Goal: Task Accomplishment & Management: Complete application form

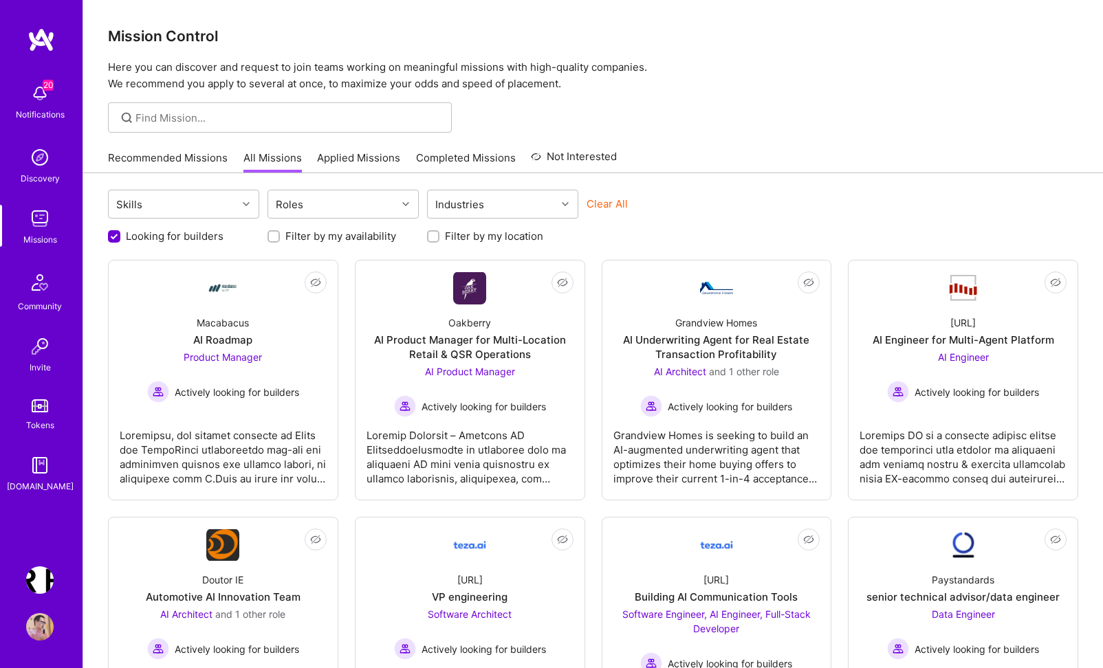
scroll to position [108, 0]
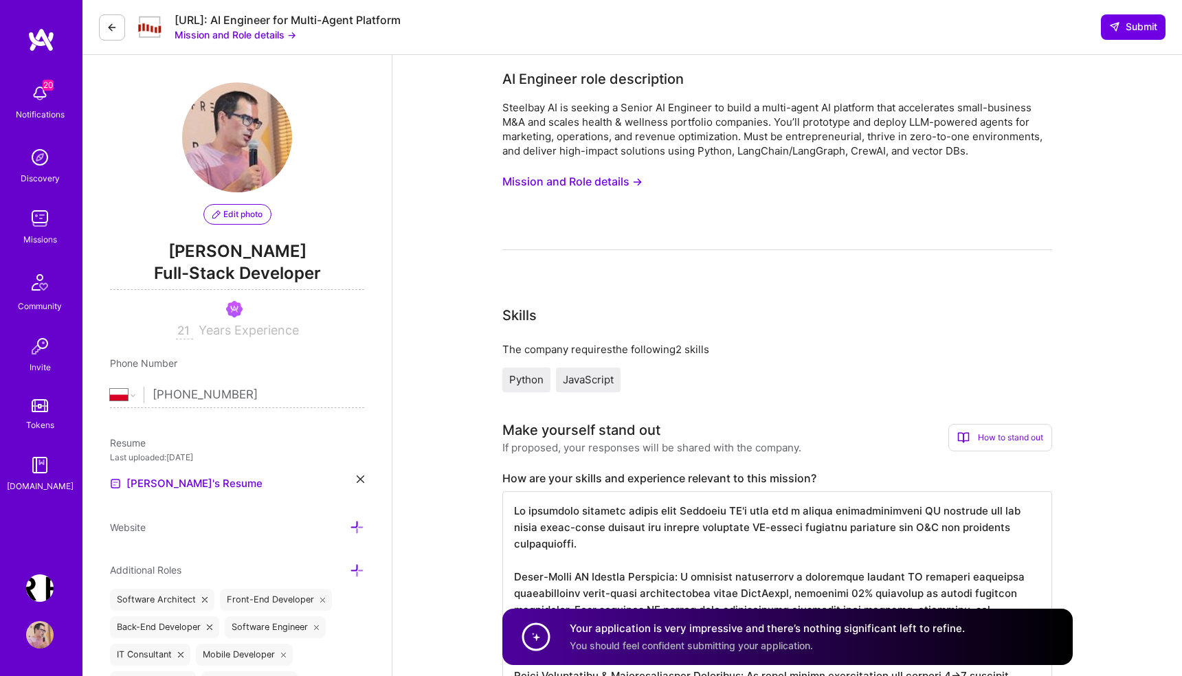
select select "PL"
click at [46, 219] on img at bounding box center [39, 218] width 27 height 27
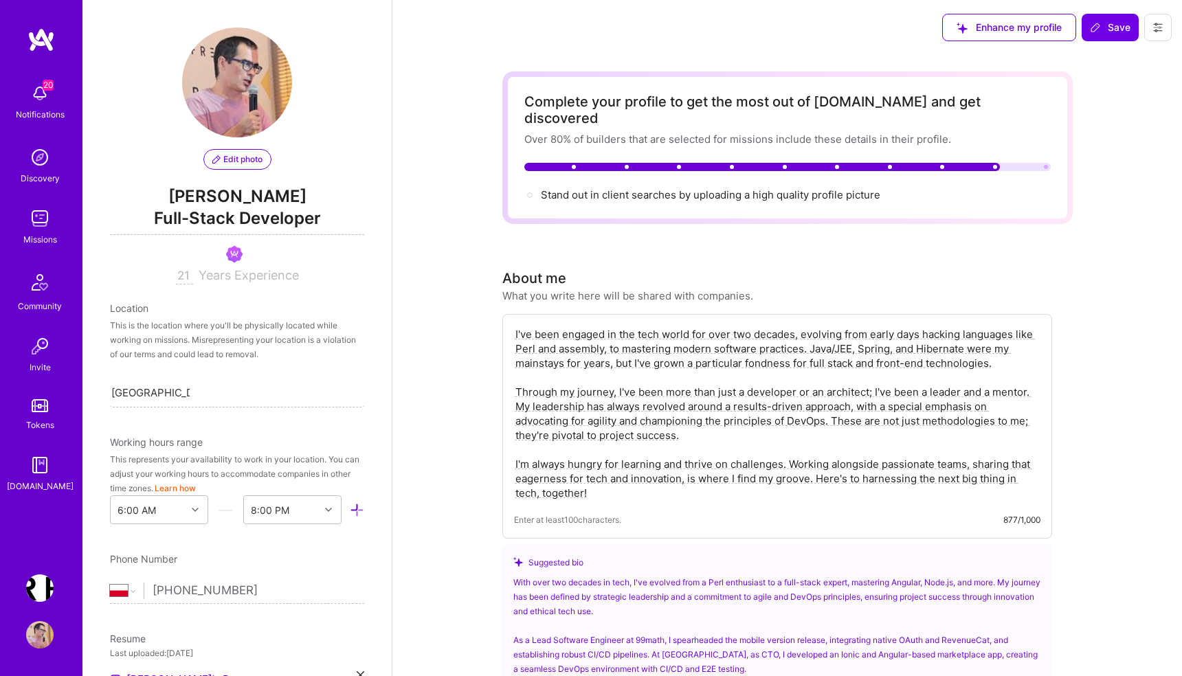
select select "PL"
select select "Right Now"
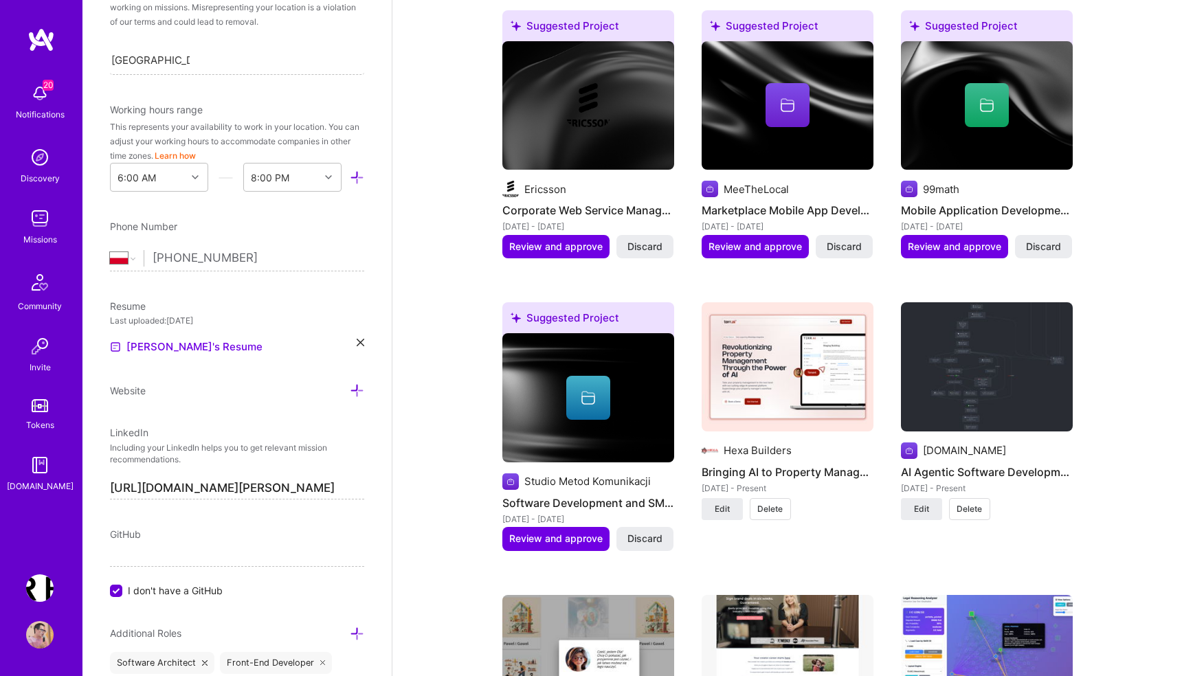
scroll to position [683, 0]
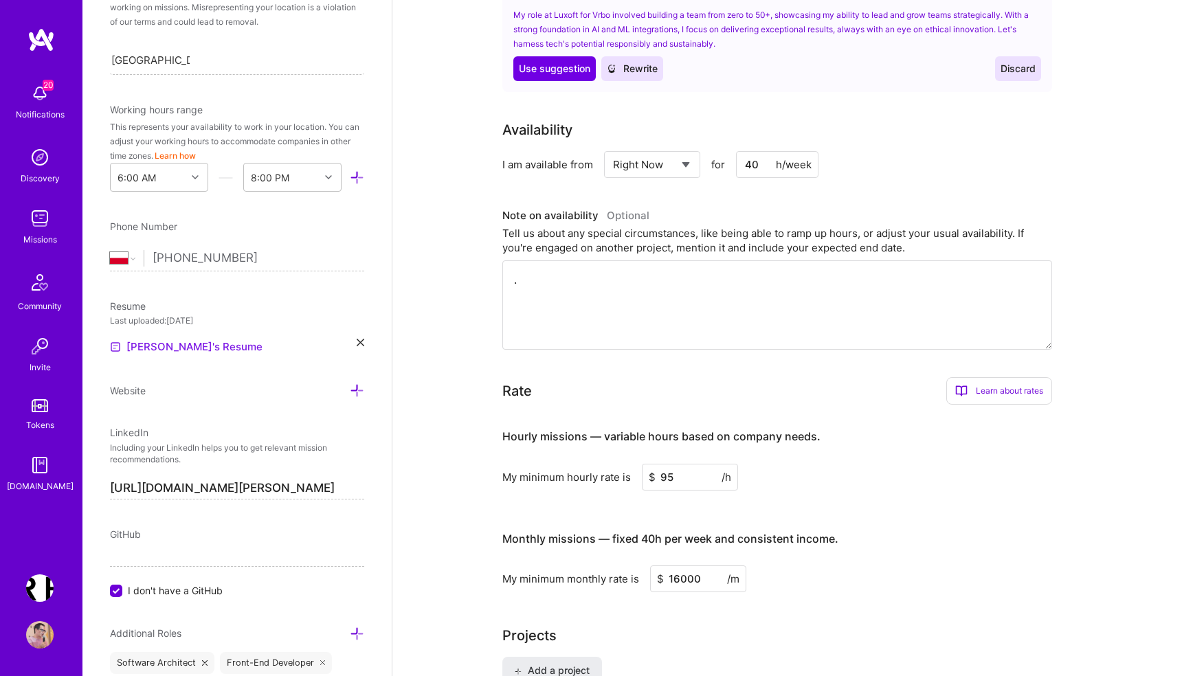
click at [197, 342] on link "Szymon's Resume" at bounding box center [186, 347] width 153 height 16
click at [362, 344] on icon at bounding box center [361, 343] width 8 height 8
click at [121, 335] on span "+" at bounding box center [121, 337] width 8 height 14
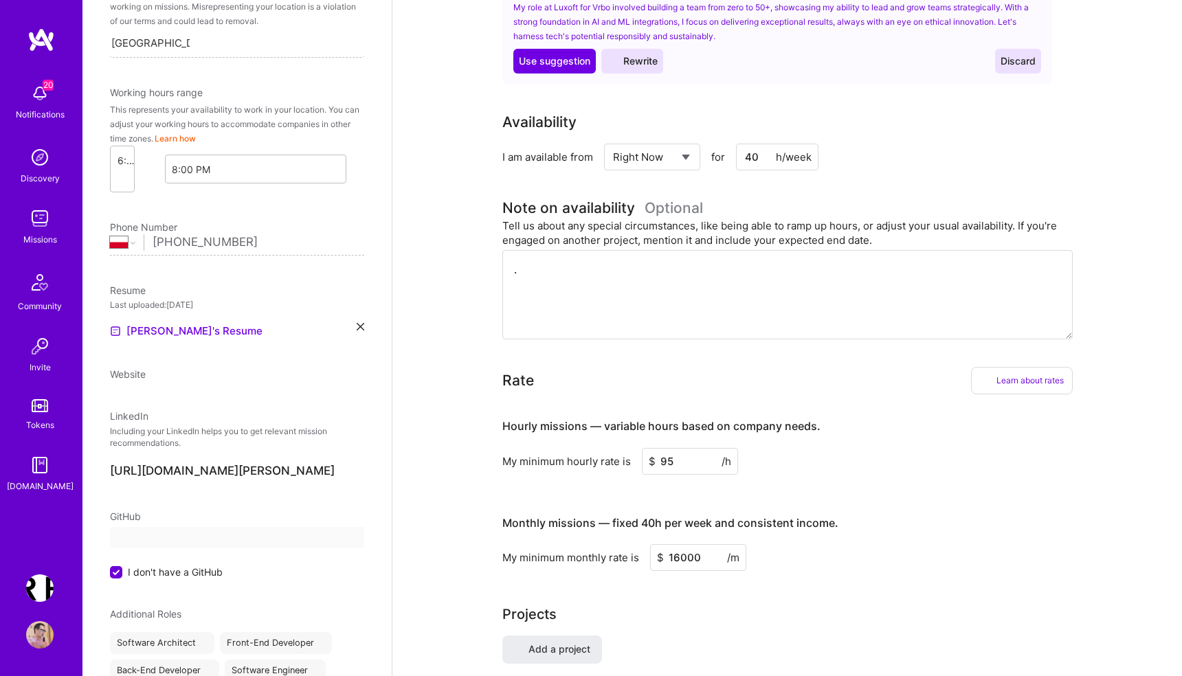
select select "PL"
select select "Right Now"
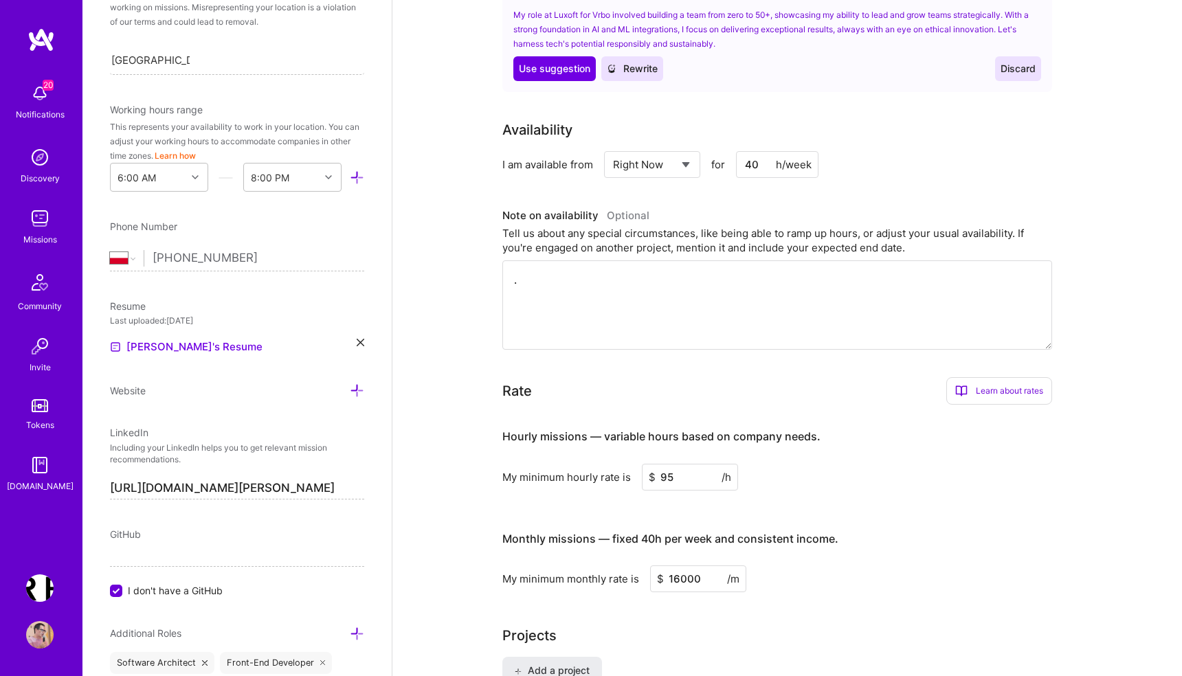
scroll to position [0, 0]
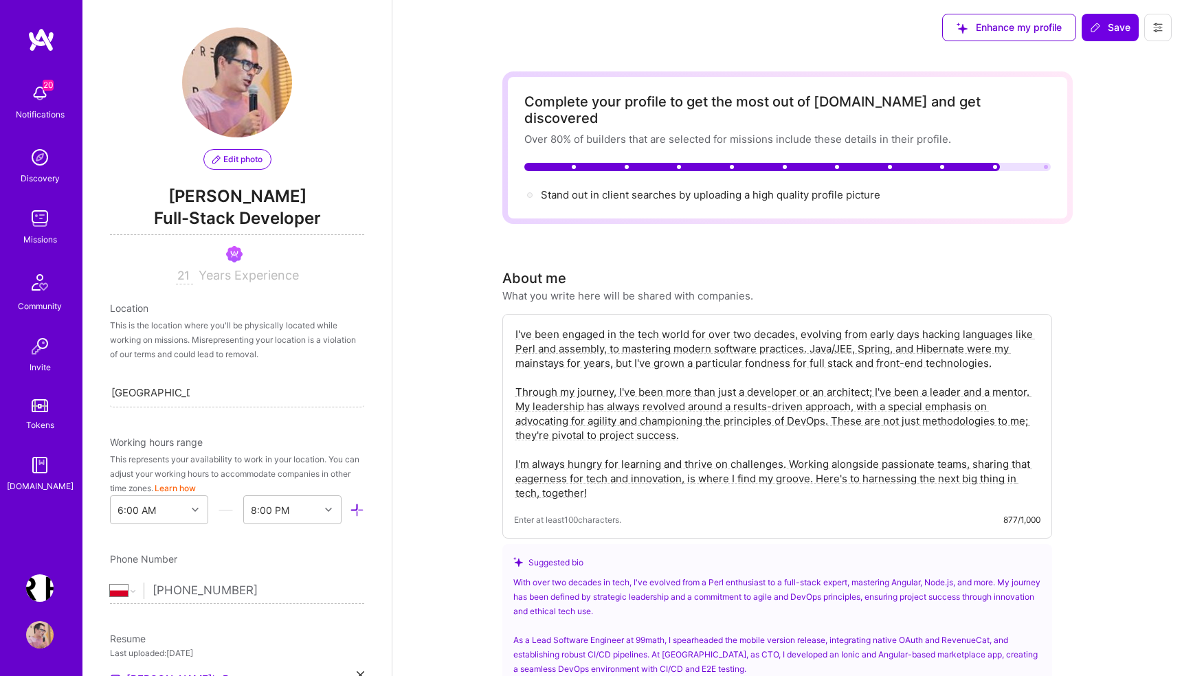
select select "PL"
select select "Right Now"
